Goal: Transaction & Acquisition: Purchase product/service

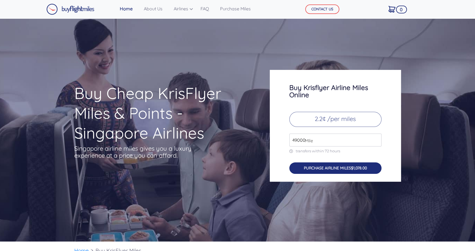
click at [321, 168] on button "PURCHASE AIRLINE MILES $1,078.00" at bounding box center [335, 167] width 92 height 11
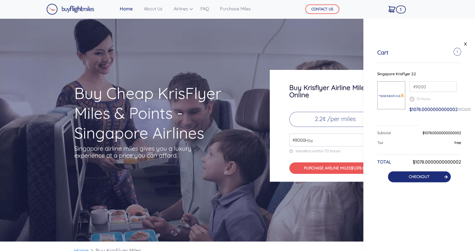
click at [410, 176] on link "CHECKOUT" at bounding box center [419, 176] width 21 height 5
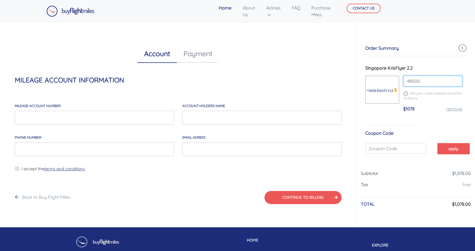
click at [425, 80] on input "49000" at bounding box center [432, 81] width 59 height 11
type input "4"
click at [329, 76] on h4 "MILEAGE ACCOUNT INFORMATION" at bounding box center [178, 80] width 327 height 8
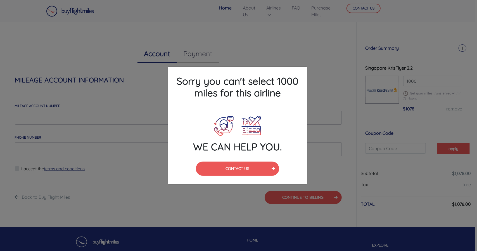
click at [304, 57] on div "Sorry you can't select 1000 miles for this airline WE CAN HELP YOU. CONTACT US" at bounding box center [238, 125] width 477 height 251
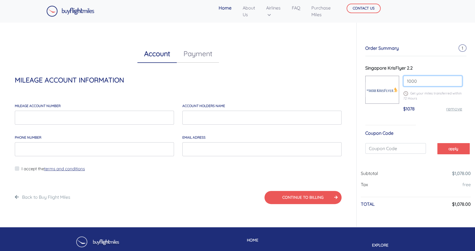
click at [423, 80] on input "1000" at bounding box center [432, 81] width 59 height 11
type input "1"
click at [323, 76] on div "Account Payment MILEAGE ACCOUNT INFORMATION MILEAGE account number account hold…" at bounding box center [178, 124] width 348 height 205
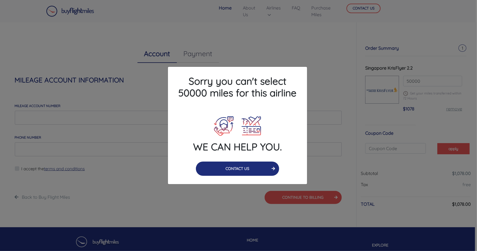
click at [248, 173] on button "CONTACT US" at bounding box center [238, 168] width 84 height 14
click at [217, 170] on button "CONTACT US" at bounding box center [238, 168] width 84 height 14
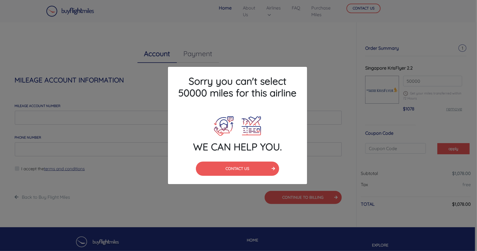
click at [304, 51] on div "Sorry you can't select 50000 miles for this airline WE CAN HELP YOU. CONTACT US" at bounding box center [238, 125] width 477 height 251
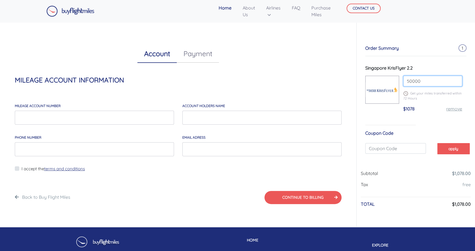
click at [428, 79] on input "50000" at bounding box center [432, 81] width 59 height 11
type input "5"
type input "49000"
click at [423, 111] on div "$1078 remove" at bounding box center [432, 110] width 59 height 11
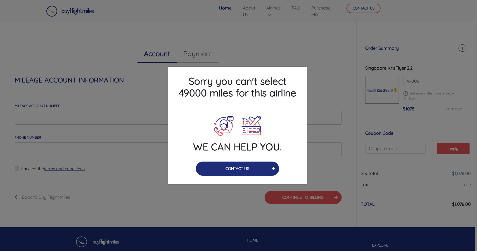
click at [225, 169] on button "CONTACT US" at bounding box center [238, 168] width 84 height 14
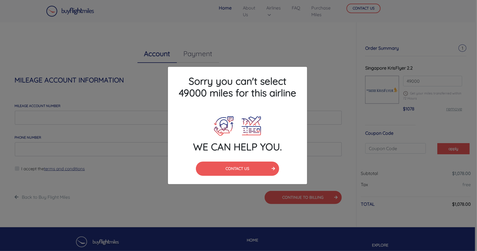
click at [309, 55] on div "Sorry you can't select 49000 miles for this airline WE CAN HELP YOU. CONTACT US" at bounding box center [238, 125] width 477 height 251
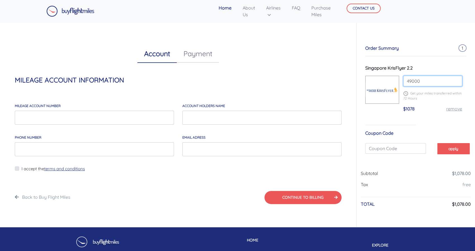
click at [457, 82] on input "49000" at bounding box center [432, 81] width 59 height 11
click at [456, 82] on input "49000" at bounding box center [432, 81] width 59 height 11
click at [70, 8] on img at bounding box center [70, 11] width 48 height 11
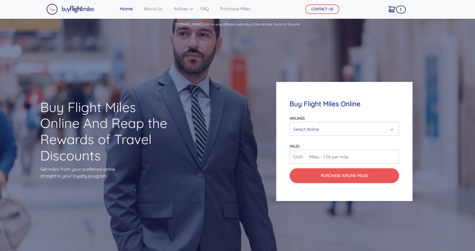
click at [313, 125] on div "Select Airline" at bounding box center [342, 129] width 99 height 11
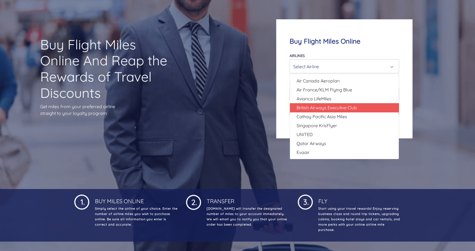
scroll to position [84, 0]
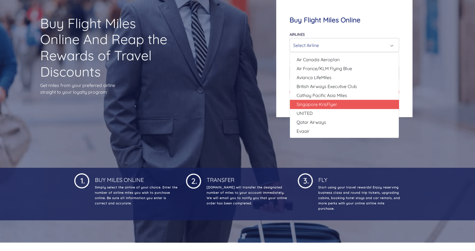
click at [316, 108] on link "Singapore KrisFlyer" at bounding box center [344, 104] width 109 height 9
select select "Singapore KrisFlyer"
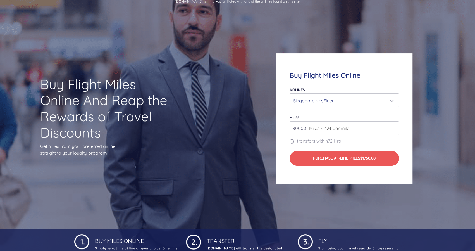
scroll to position [0, 0]
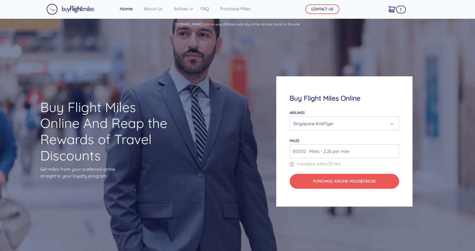
click at [309, 149] on span "Miles - 2.2¢ per mile" at bounding box center [327, 151] width 43 height 7
click at [352, 153] on input "80000" at bounding box center [344, 151] width 109 height 14
click at [394, 149] on input "81000" at bounding box center [344, 151] width 109 height 14
click at [394, 149] on input "82000" at bounding box center [344, 151] width 109 height 14
click at [394, 149] on input "83000" at bounding box center [344, 151] width 109 height 14
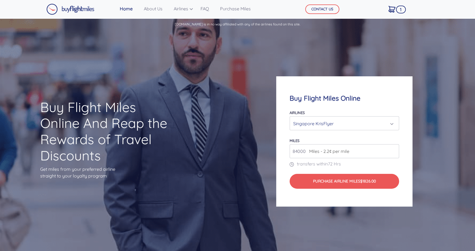
click at [394, 149] on input "84000" at bounding box center [344, 151] width 109 height 14
click at [394, 149] on input "85000" at bounding box center [344, 151] width 109 height 14
click at [394, 149] on input "86000" at bounding box center [344, 151] width 109 height 14
click at [394, 153] on input "85000" at bounding box center [344, 151] width 109 height 14
click at [394, 153] on input "84000" at bounding box center [344, 151] width 109 height 14
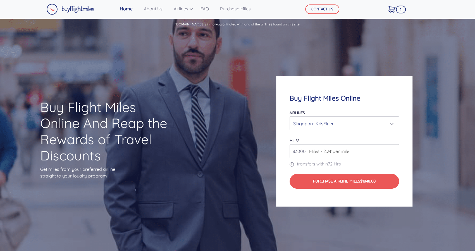
click at [394, 153] on input "83000" at bounding box center [344, 151] width 109 height 14
click at [394, 153] on input "82000" at bounding box center [344, 151] width 109 height 14
click at [394, 153] on input "81000" at bounding box center [344, 151] width 109 height 14
click at [394, 153] on input "80000" at bounding box center [344, 151] width 109 height 14
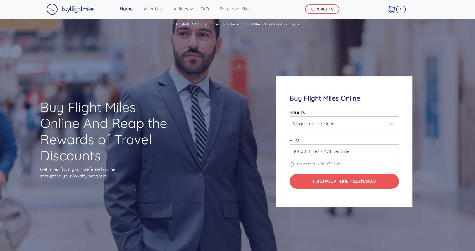
click at [394, 153] on input "80000" at bounding box center [344, 151] width 109 height 14
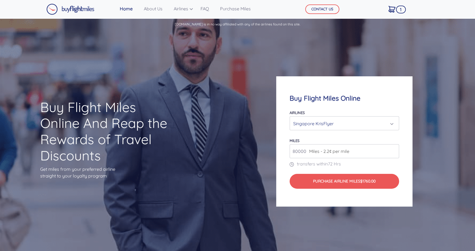
click at [394, 153] on input "80000" at bounding box center [344, 151] width 109 height 14
click at [394, 152] on input "80000" at bounding box center [344, 151] width 109 height 14
click at [394, 151] on input "80000" at bounding box center [344, 151] width 109 height 14
click at [394, 149] on input "81000" at bounding box center [344, 151] width 109 height 14
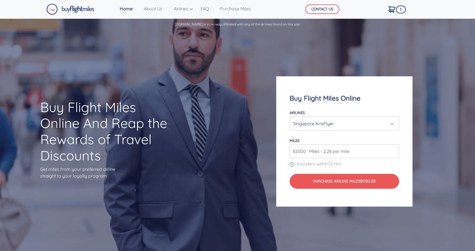
click at [394, 149] on input "82000" at bounding box center [344, 151] width 109 height 14
click at [394, 149] on input "83000" at bounding box center [344, 151] width 109 height 14
click at [394, 149] on input "84000" at bounding box center [344, 151] width 109 height 14
click at [394, 149] on input "85000" at bounding box center [344, 151] width 109 height 14
click at [394, 149] on input "86000" at bounding box center [344, 151] width 109 height 14
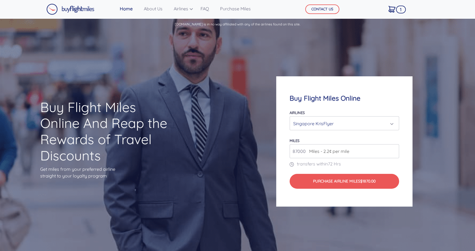
click at [394, 149] on input "87000" at bounding box center [344, 151] width 109 height 14
click at [394, 149] on input "88000" at bounding box center [344, 151] width 109 height 14
click at [394, 149] on input "89000" at bounding box center [344, 151] width 109 height 14
click at [394, 149] on input "90000" at bounding box center [344, 151] width 109 height 14
click at [394, 149] on input "92000" at bounding box center [344, 151] width 109 height 14
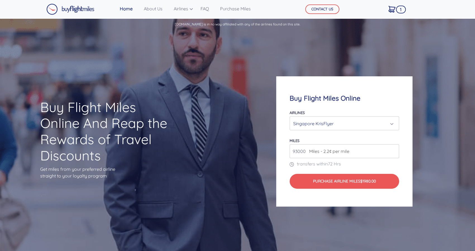
click at [394, 149] on input "93000" at bounding box center [344, 151] width 109 height 14
click at [394, 149] on input "94000" at bounding box center [344, 151] width 109 height 14
click at [394, 149] on input "95000" at bounding box center [344, 151] width 109 height 14
click at [394, 149] on input "96000" at bounding box center [344, 151] width 109 height 14
click at [394, 149] on input "97000" at bounding box center [344, 151] width 109 height 14
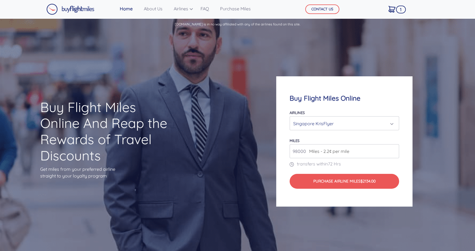
click at [394, 149] on input "98000" at bounding box center [344, 151] width 109 height 14
click at [394, 149] on input "99000" at bounding box center [344, 151] width 109 height 14
click at [394, 149] on input "100000" at bounding box center [344, 151] width 109 height 14
click at [394, 149] on input "101000" at bounding box center [344, 151] width 109 height 14
click at [394, 149] on input "102000" at bounding box center [344, 151] width 109 height 14
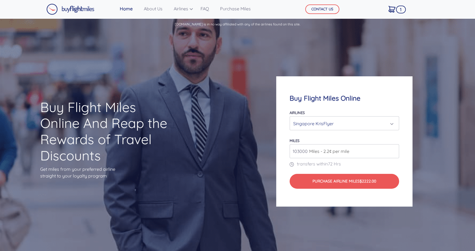
click at [394, 149] on input "103000" at bounding box center [344, 151] width 109 height 14
click at [394, 149] on input "104000" at bounding box center [344, 151] width 109 height 14
click at [394, 149] on input "107000" at bounding box center [344, 151] width 109 height 14
click at [394, 149] on input "108000" at bounding box center [344, 151] width 109 height 14
type input "109000"
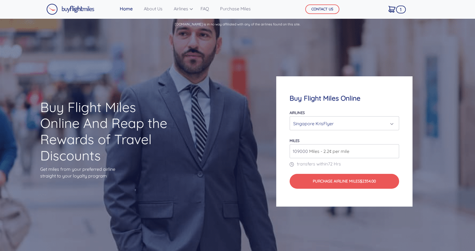
click at [394, 149] on input "109000" at bounding box center [344, 151] width 109 height 14
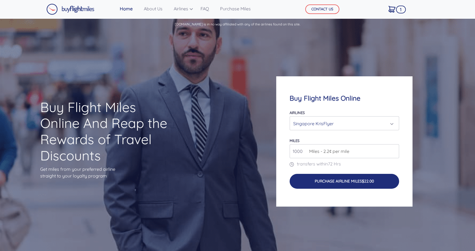
type input "1000"
click at [330, 180] on button "Purchase Airline Miles $22.00" at bounding box center [344, 181] width 109 height 15
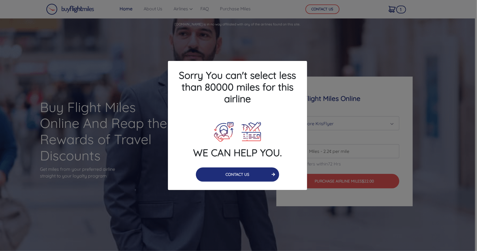
click at [228, 169] on button "CONTACT US" at bounding box center [238, 174] width 84 height 14
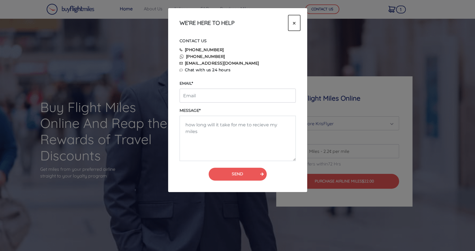
click at [296, 21] on button "×" at bounding box center [294, 23] width 12 height 16
